Goal: Transaction & Acquisition: Download file/media

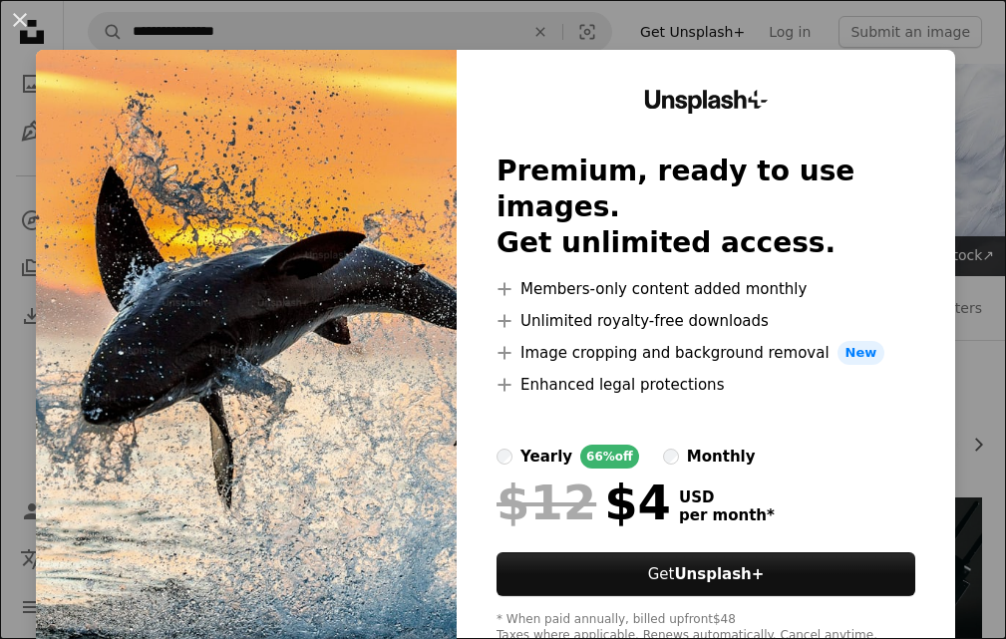
scroll to position [498, 0]
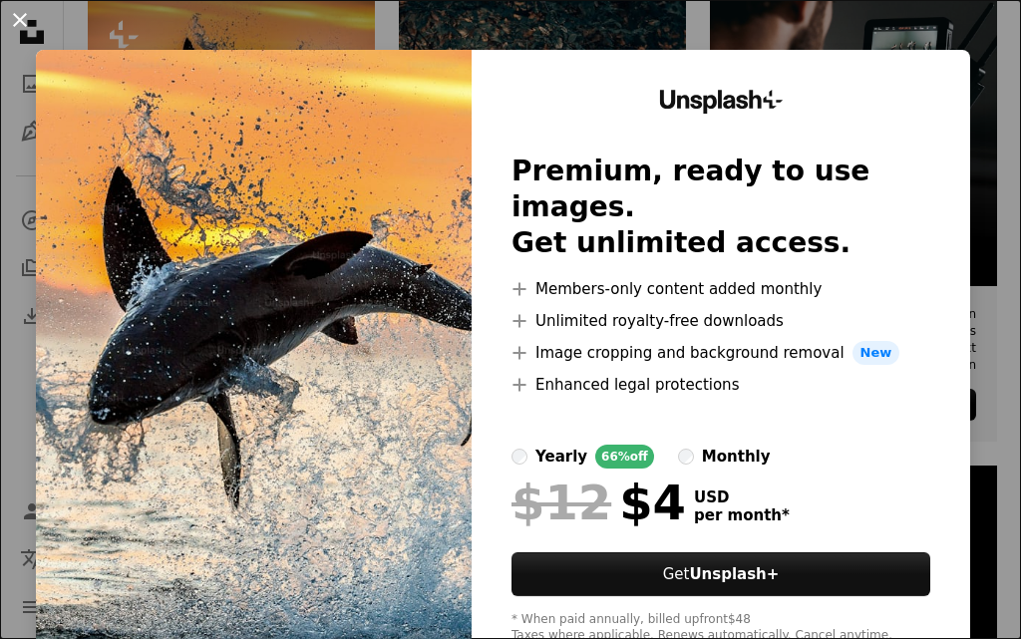
click at [17, 22] on button "An X shape" at bounding box center [20, 20] width 24 height 24
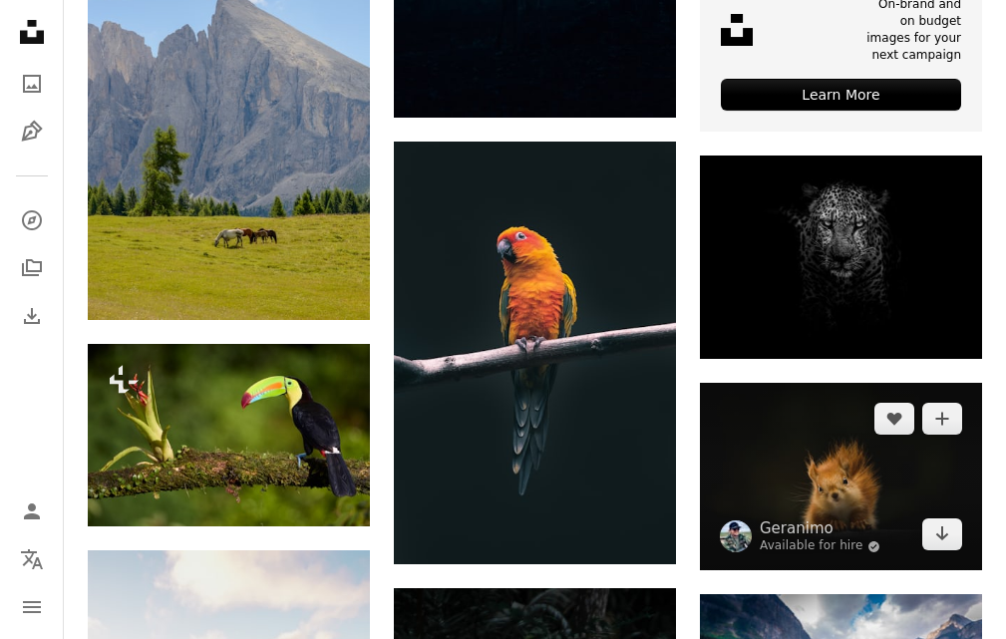
scroll to position [830, 0]
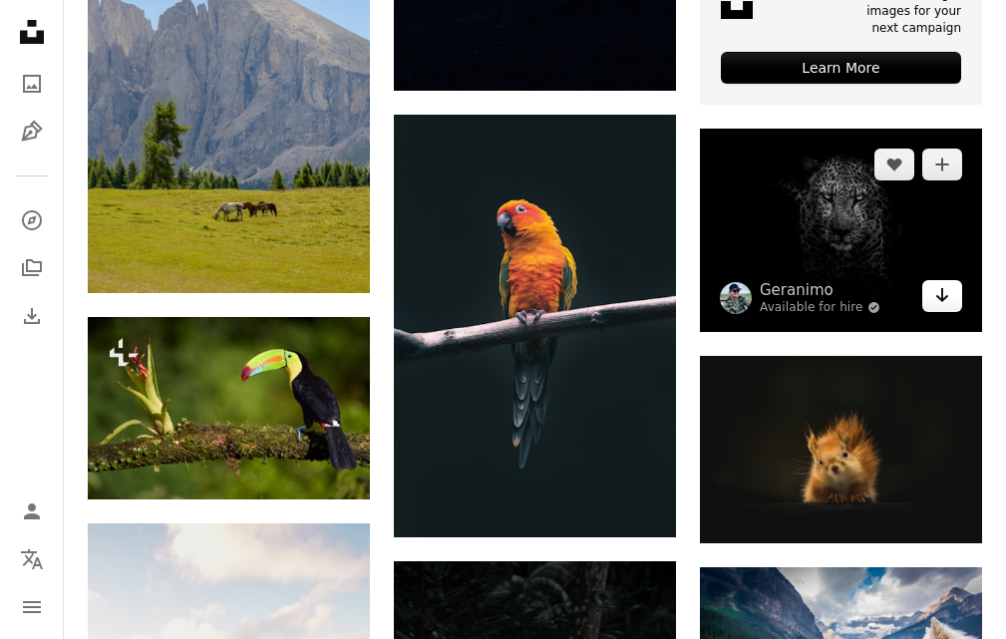
click at [947, 296] on icon "Download" at bounding box center [942, 295] width 13 height 14
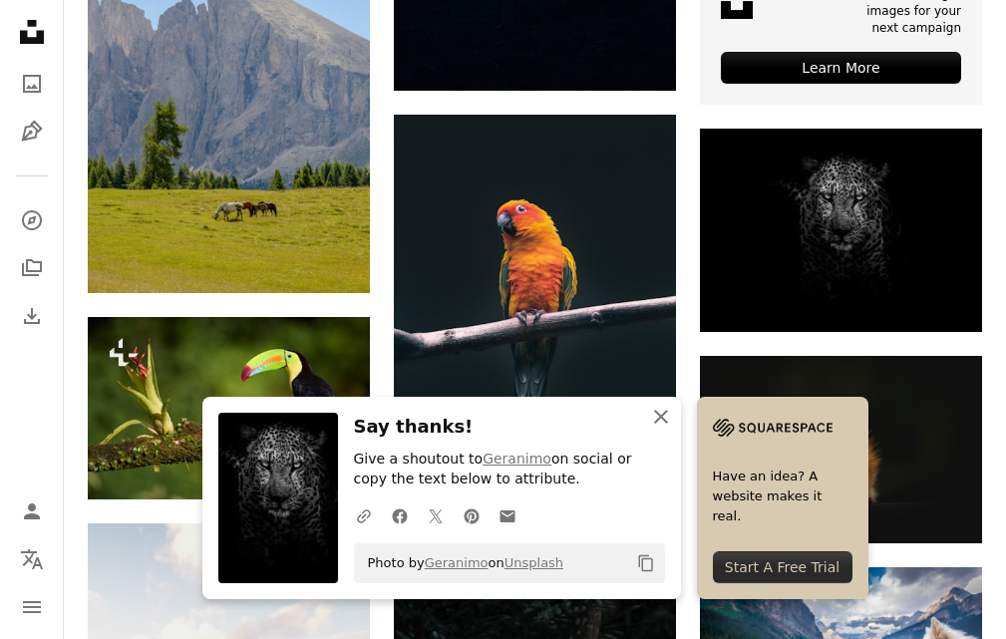
click at [647, 419] on button "An X shape Close" at bounding box center [661, 417] width 40 height 40
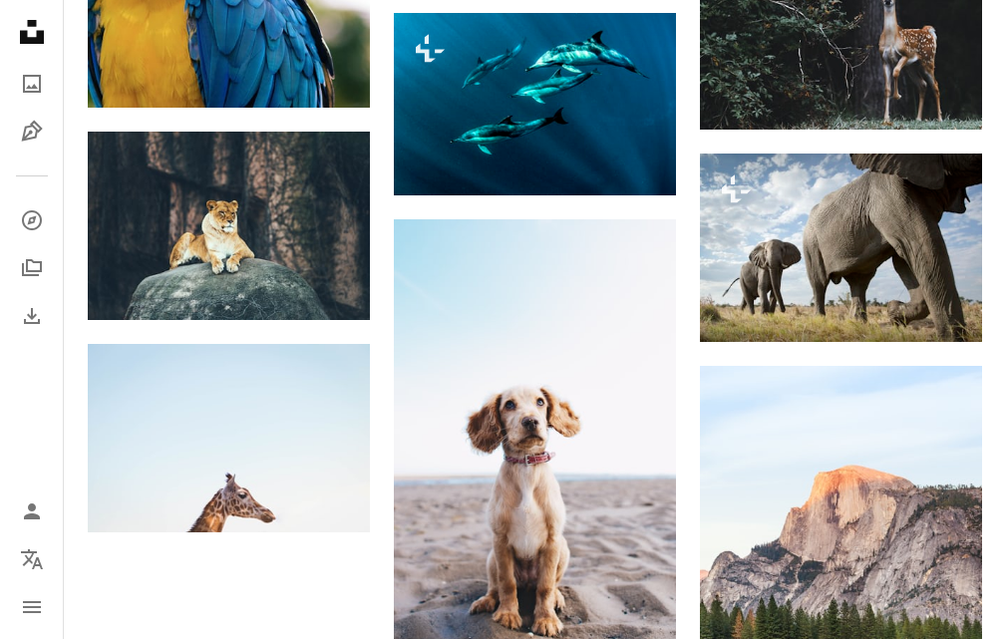
scroll to position [2202, 0]
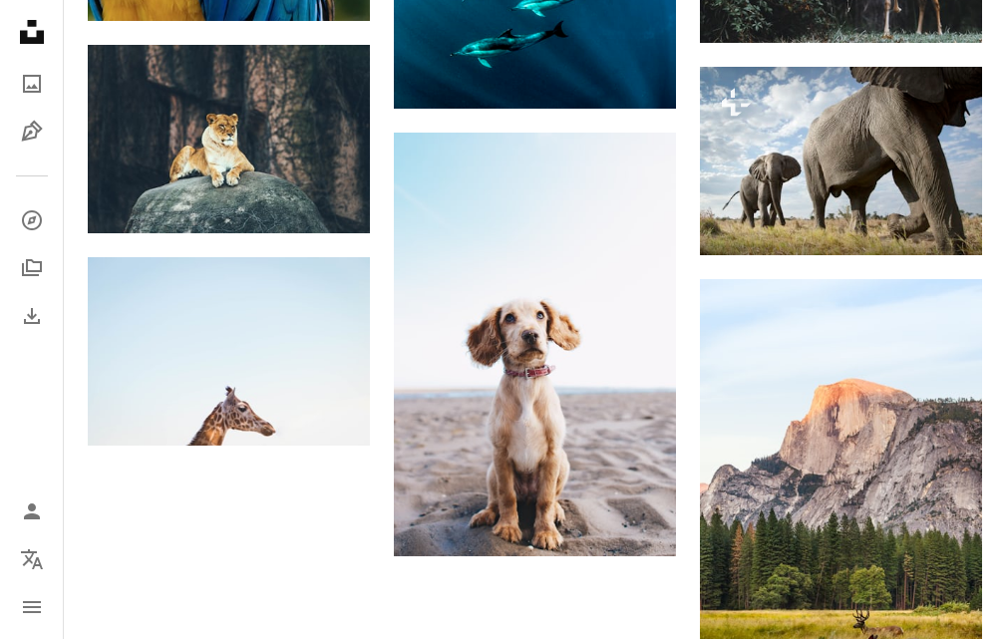
drag, startPoint x: 518, startPoint y: 471, endPoint x: 51, endPoint y: 174, distance: 553.8
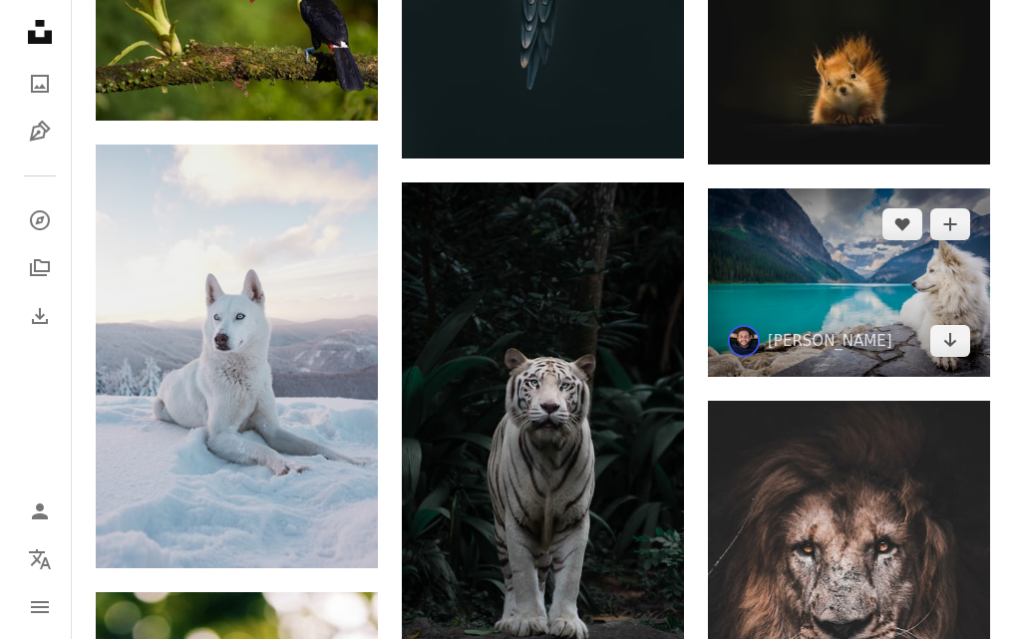
scroll to position [1206, 0]
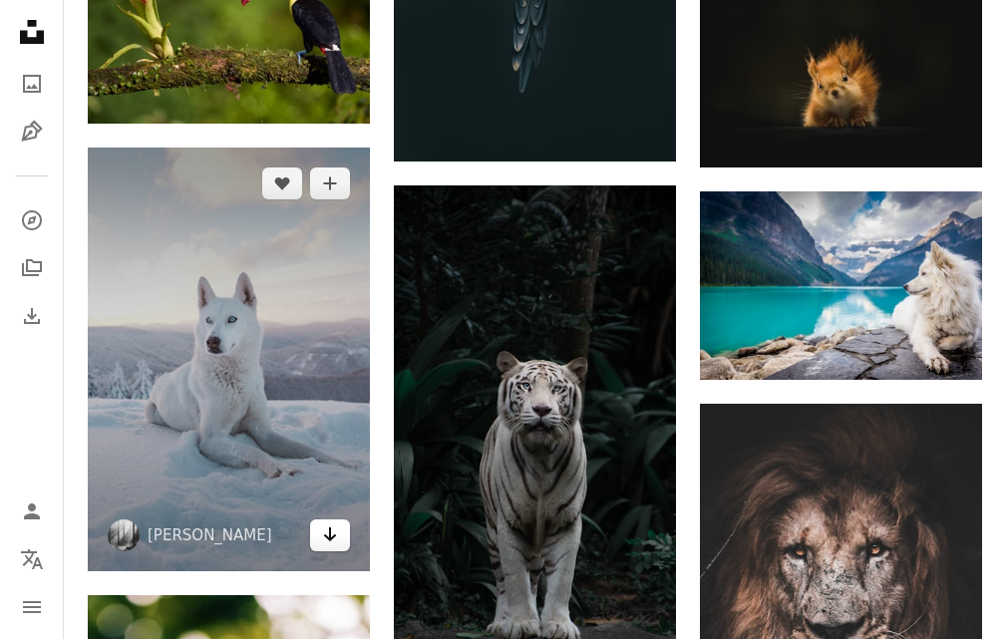
click at [327, 527] on icon "Arrow pointing down" at bounding box center [330, 534] width 16 height 24
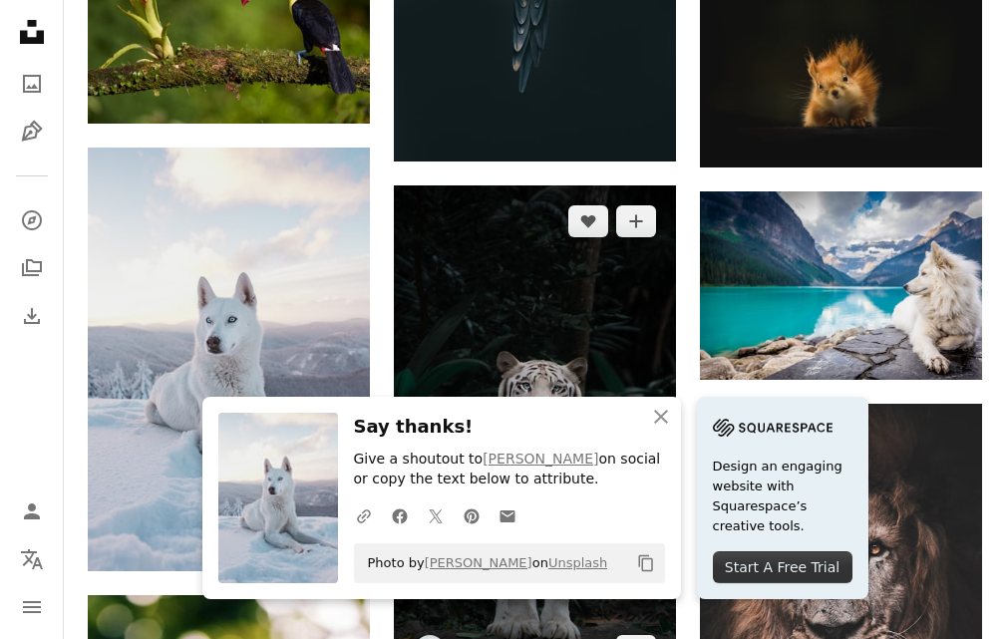
click at [426, 208] on img at bounding box center [535, 435] width 282 height 501
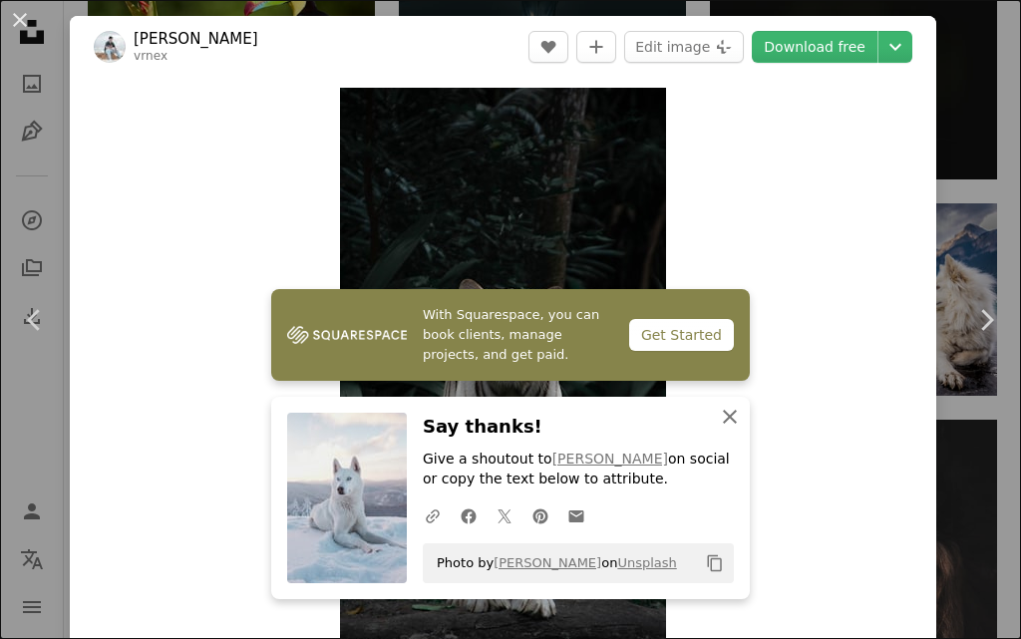
click at [723, 411] on icon "An X shape" at bounding box center [730, 417] width 24 height 24
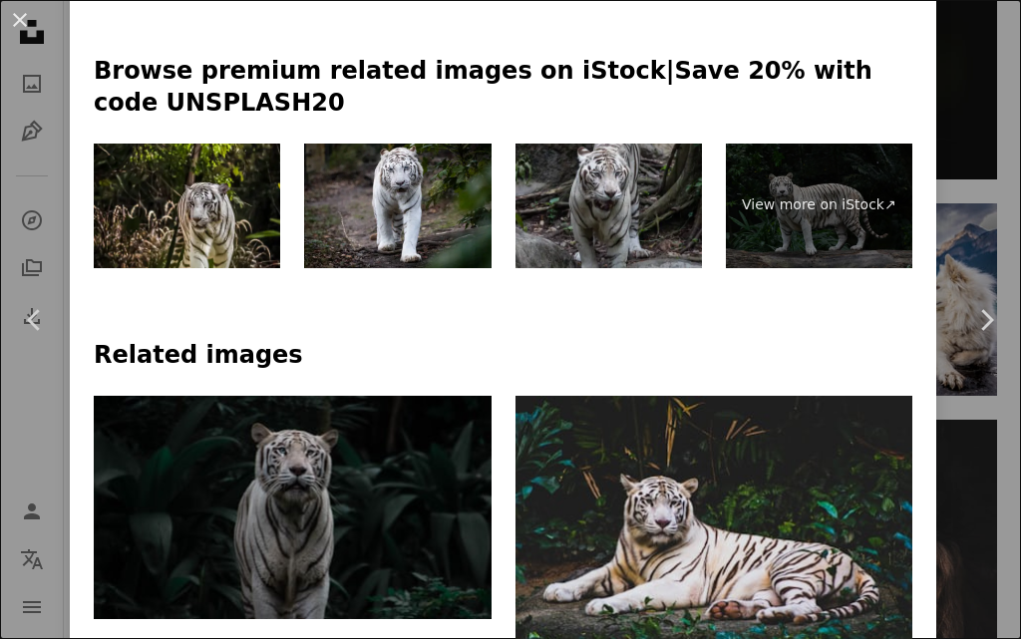
scroll to position [997, 0]
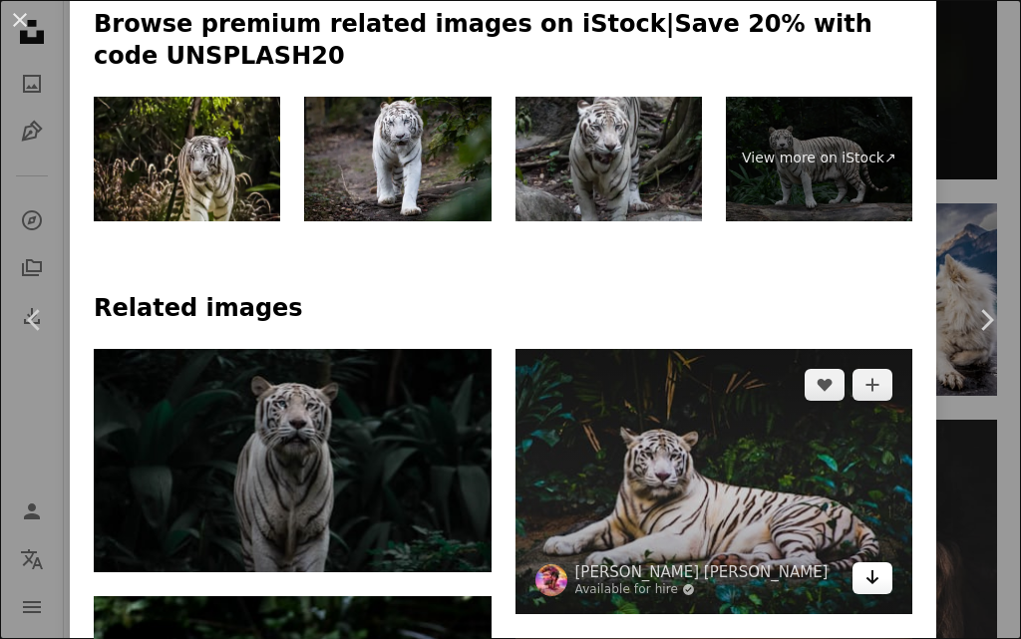
click at [852, 562] on link "Arrow pointing down" at bounding box center [872, 578] width 40 height 32
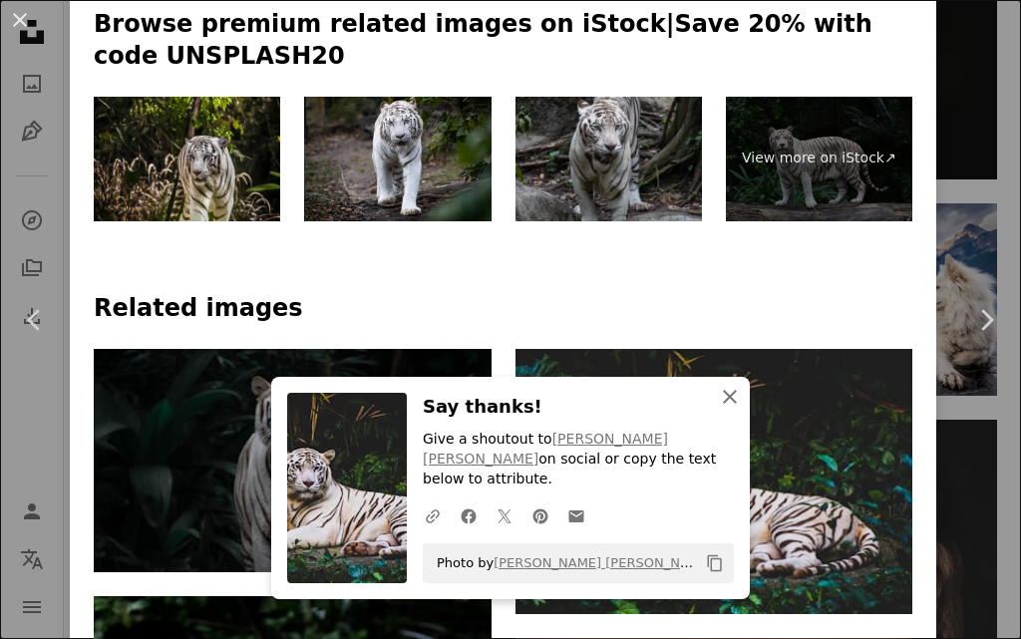
click at [729, 409] on icon "An X shape" at bounding box center [730, 397] width 24 height 24
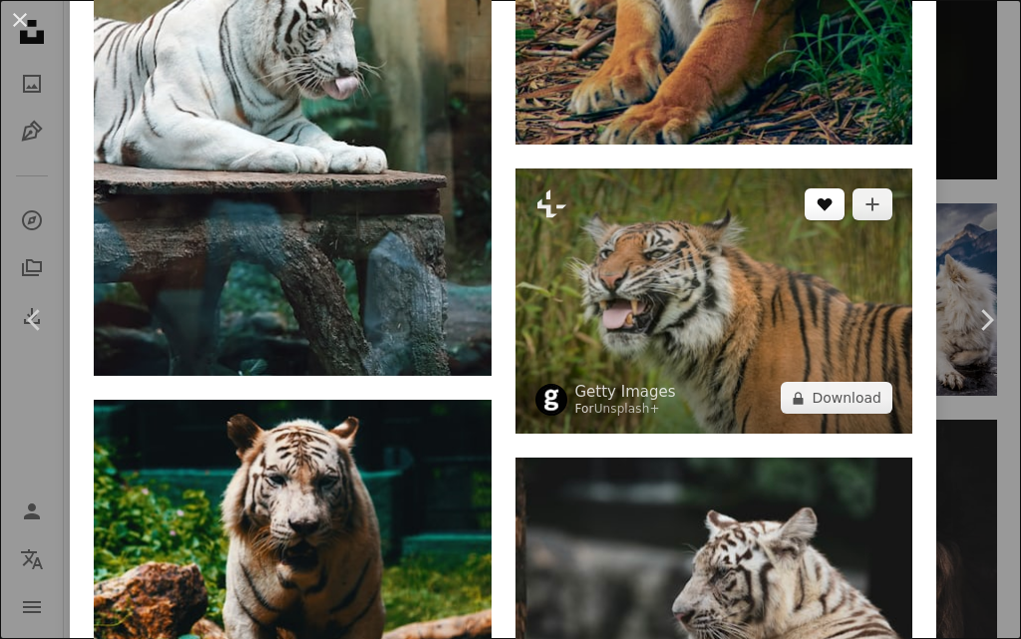
scroll to position [14284, 0]
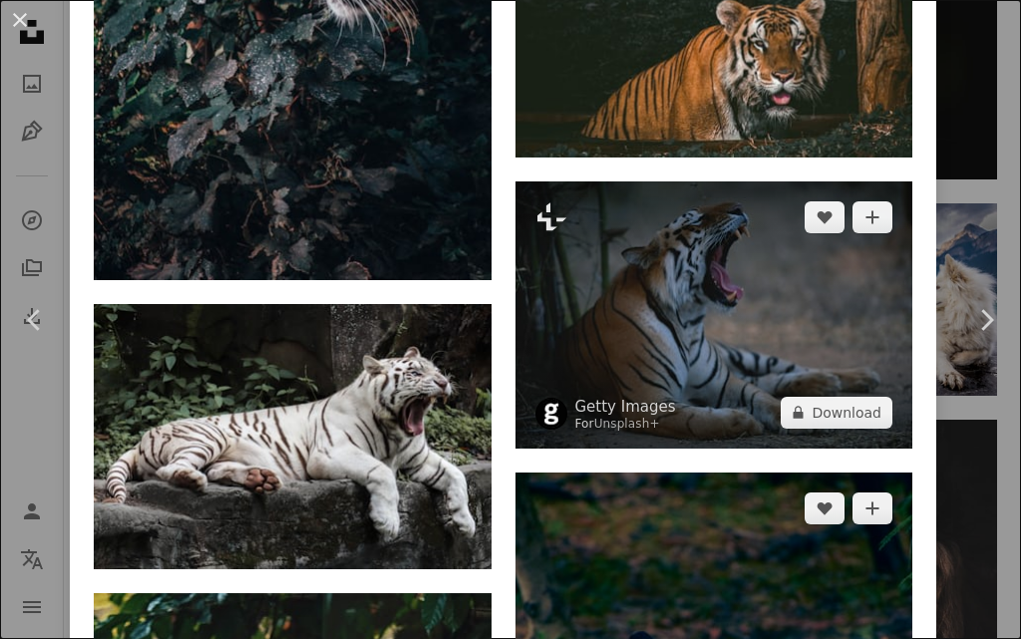
drag, startPoint x: 862, startPoint y: 104, endPoint x: 806, endPoint y: 89, distance: 57.8
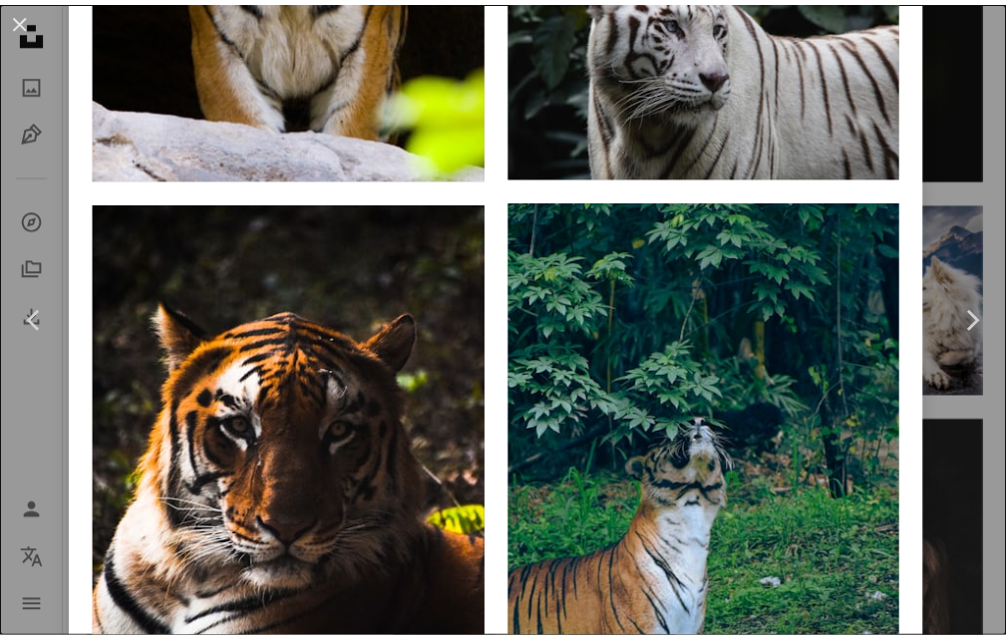
scroll to position [4136, 0]
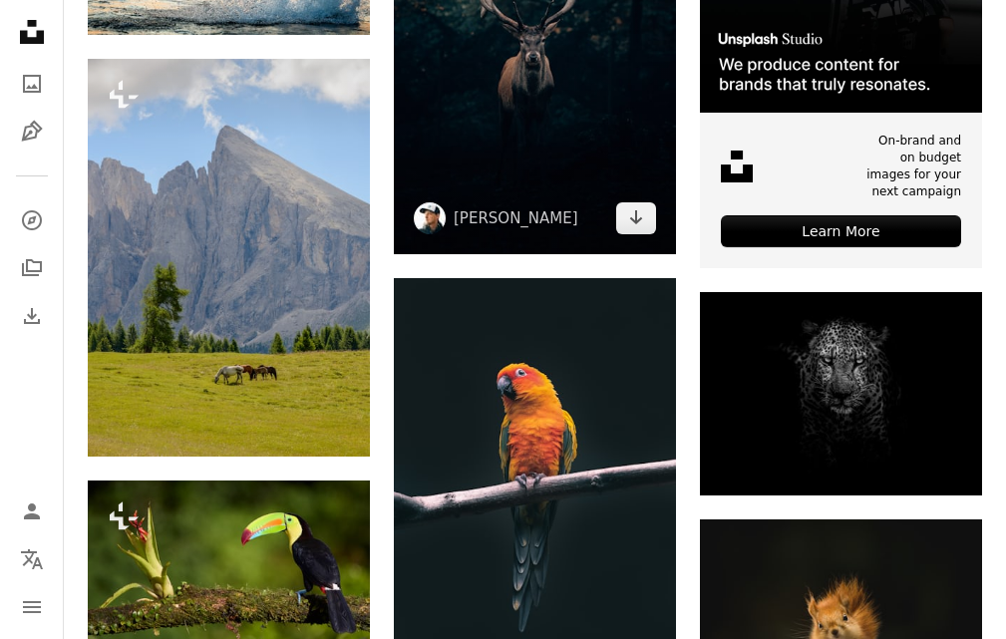
scroll to position [874, 0]
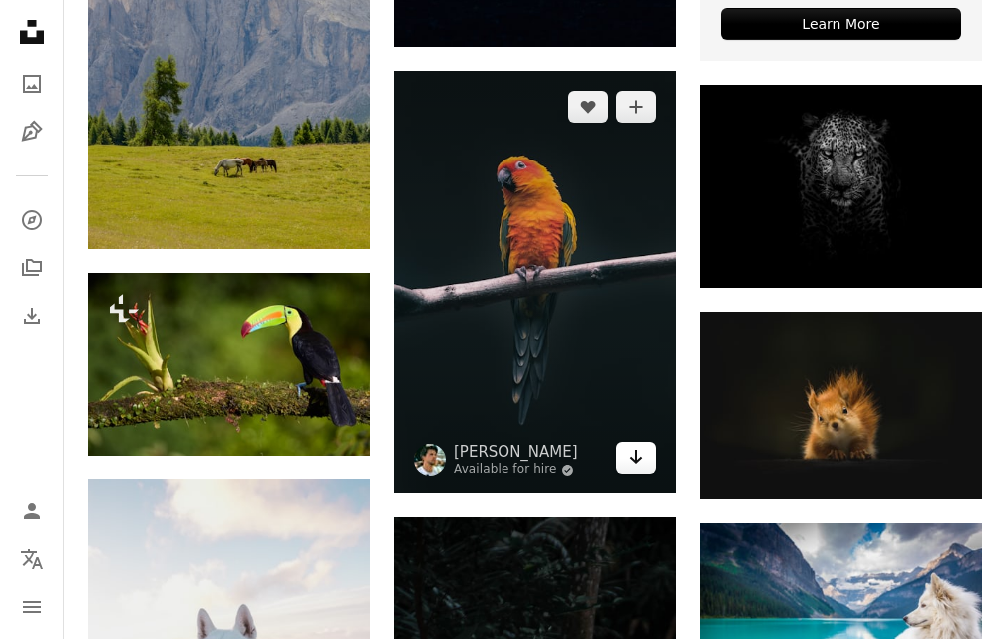
click at [635, 455] on icon "Download" at bounding box center [636, 456] width 13 height 14
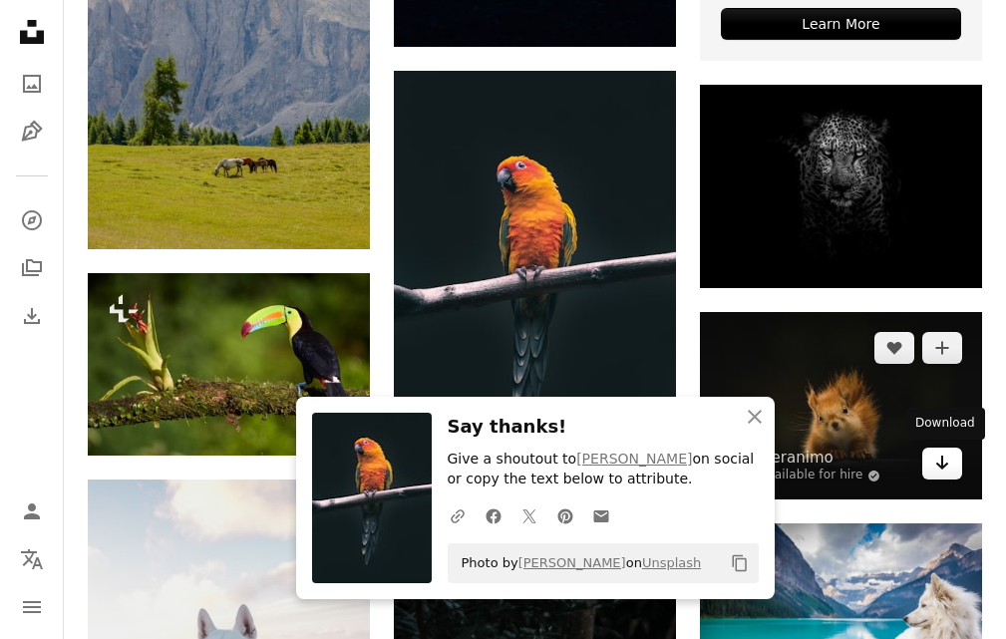
click at [933, 462] on link "Arrow pointing down" at bounding box center [942, 463] width 40 height 32
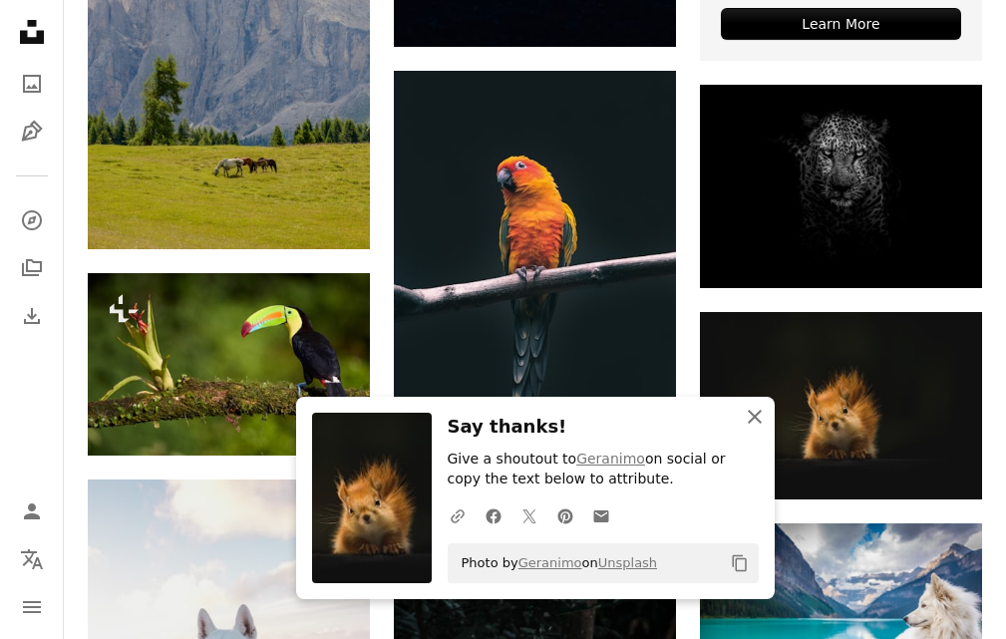
click at [750, 403] on button "An X shape Close" at bounding box center [754, 417] width 40 height 40
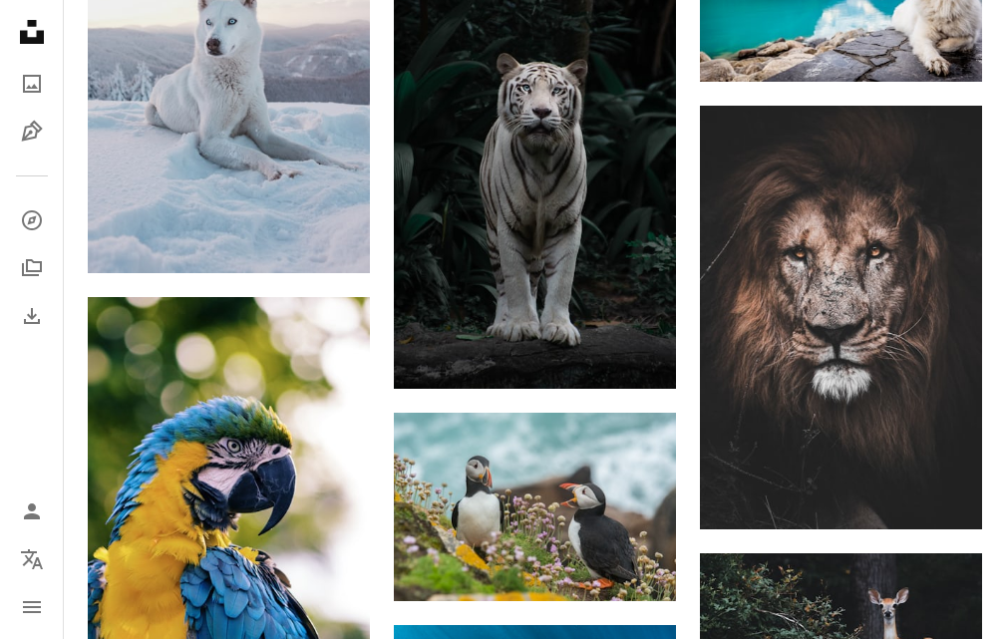
scroll to position [1704, 0]
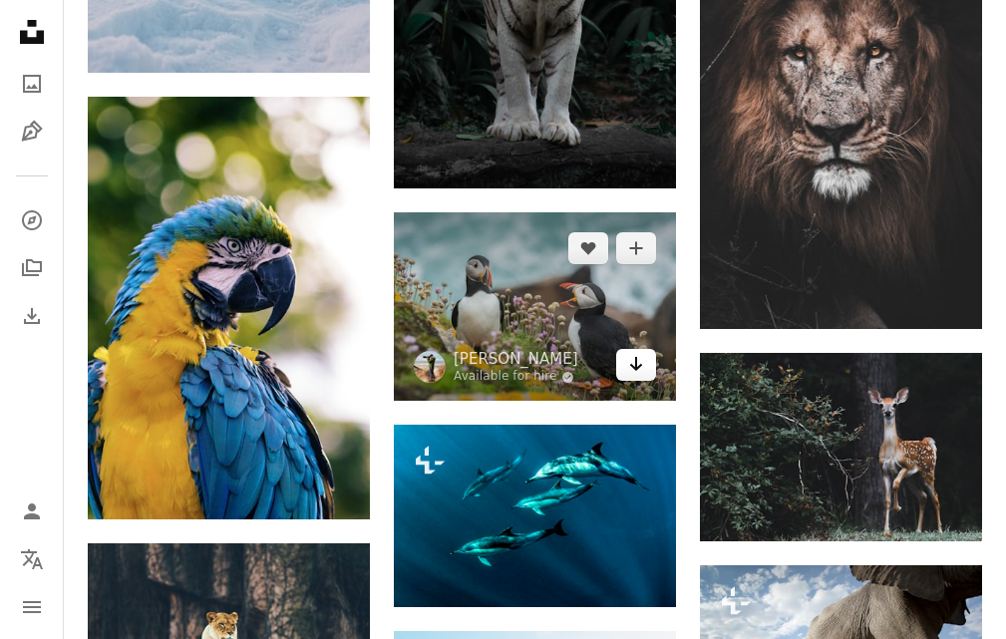
click at [637, 364] on icon "Download" at bounding box center [636, 364] width 13 height 14
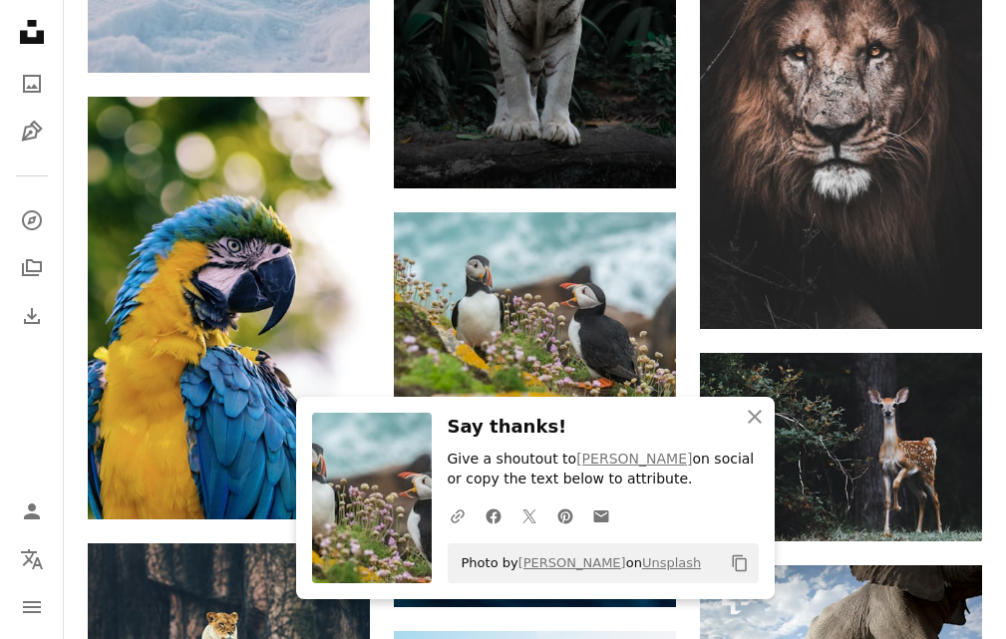
click at [734, 555] on icon "Copy to clipboard" at bounding box center [739, 563] width 14 height 17
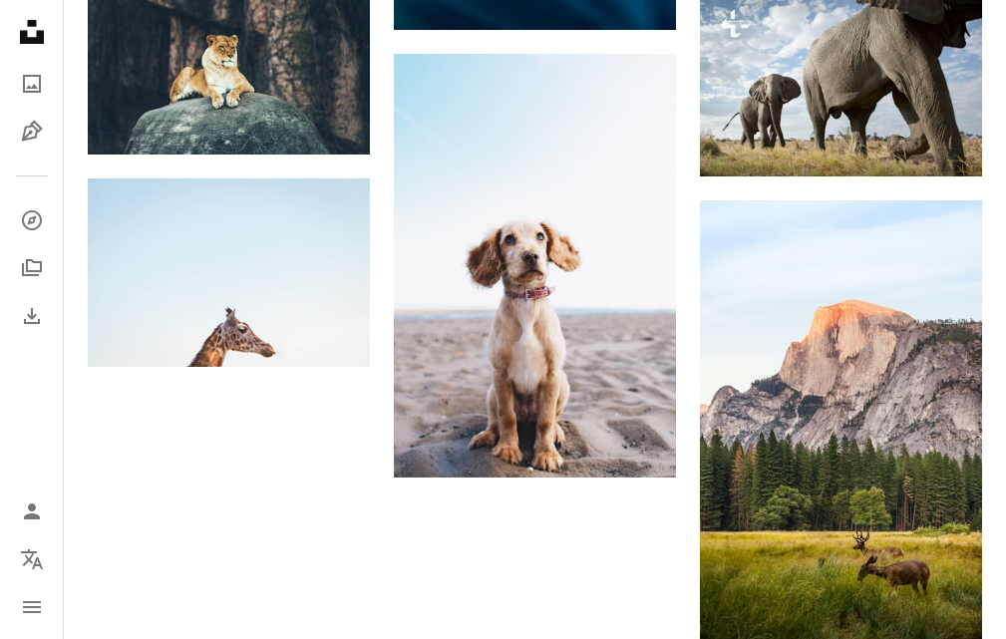
scroll to position [2325, 0]
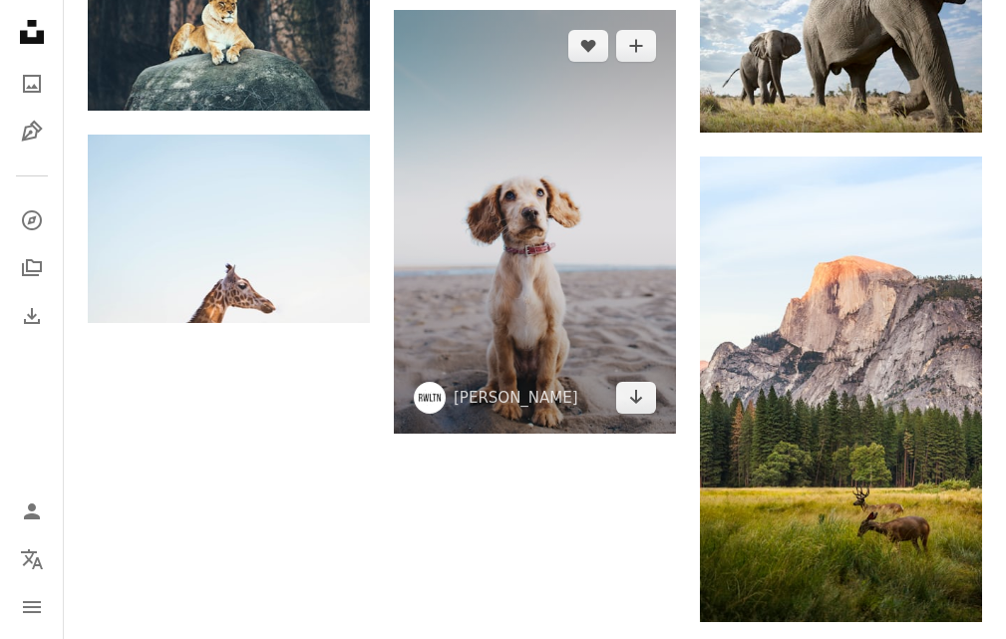
drag, startPoint x: 448, startPoint y: 214, endPoint x: 426, endPoint y: 251, distance: 43.4
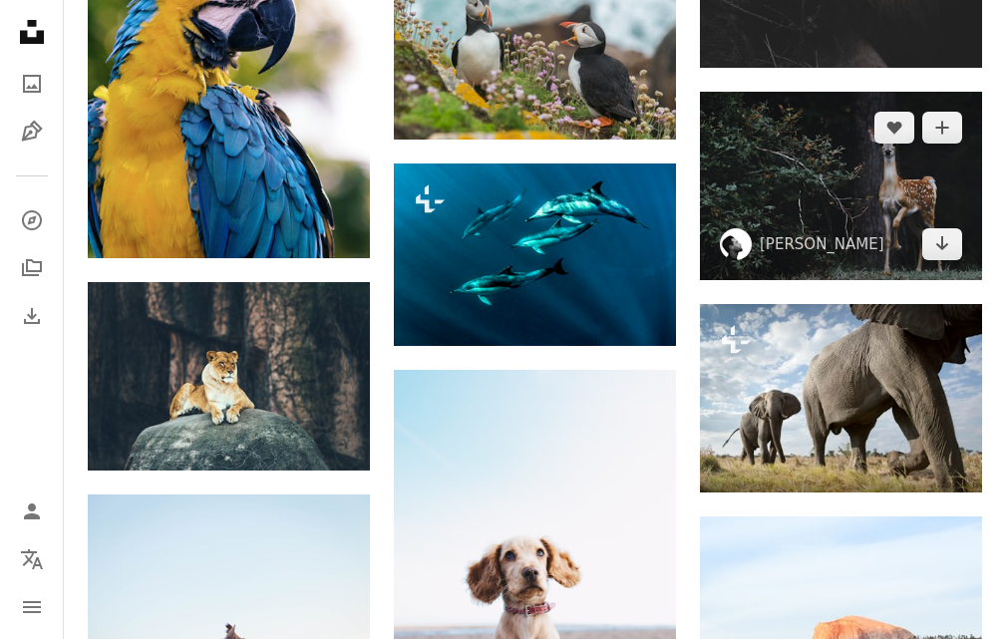
drag, startPoint x: 426, startPoint y: 251, endPoint x: 734, endPoint y: 86, distance: 350.5
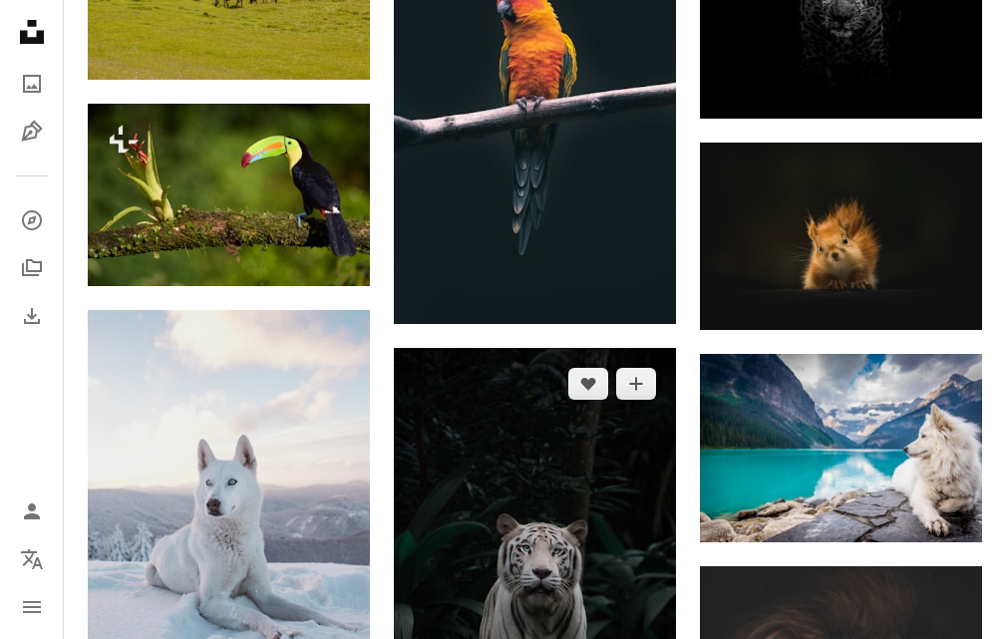
scroll to position [997, 0]
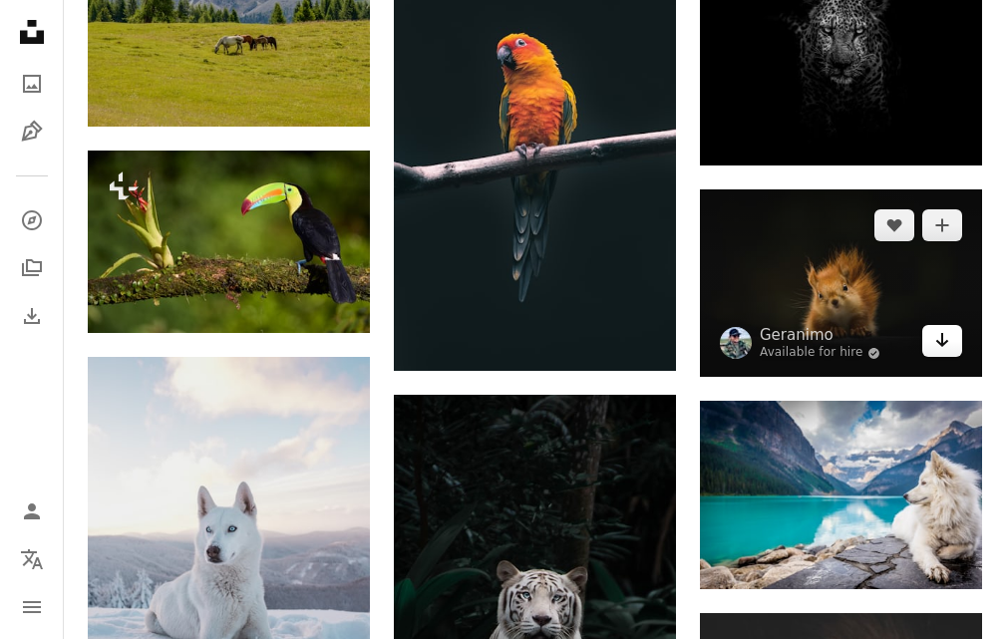
click at [952, 346] on link "Arrow pointing down" at bounding box center [942, 341] width 40 height 32
